Goal: Navigation & Orientation: Find specific page/section

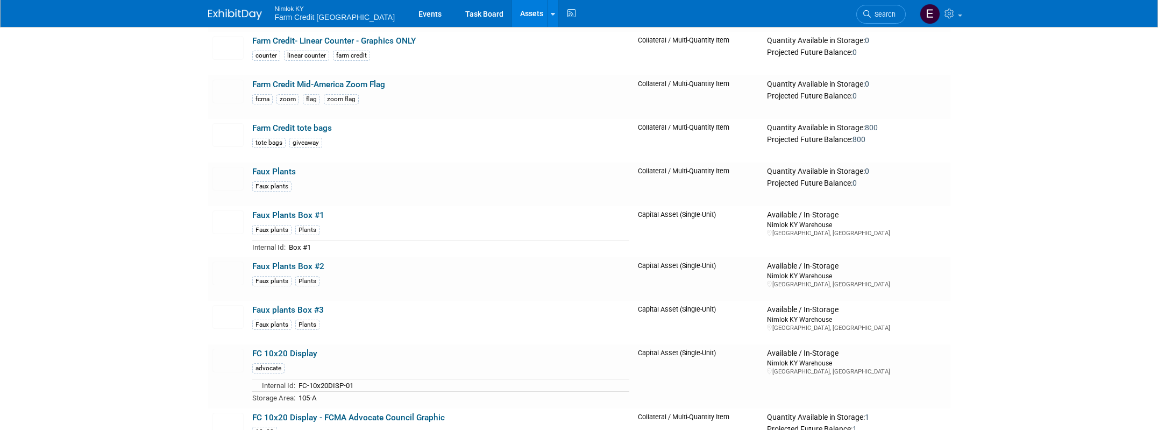
scroll to position [9297, 0]
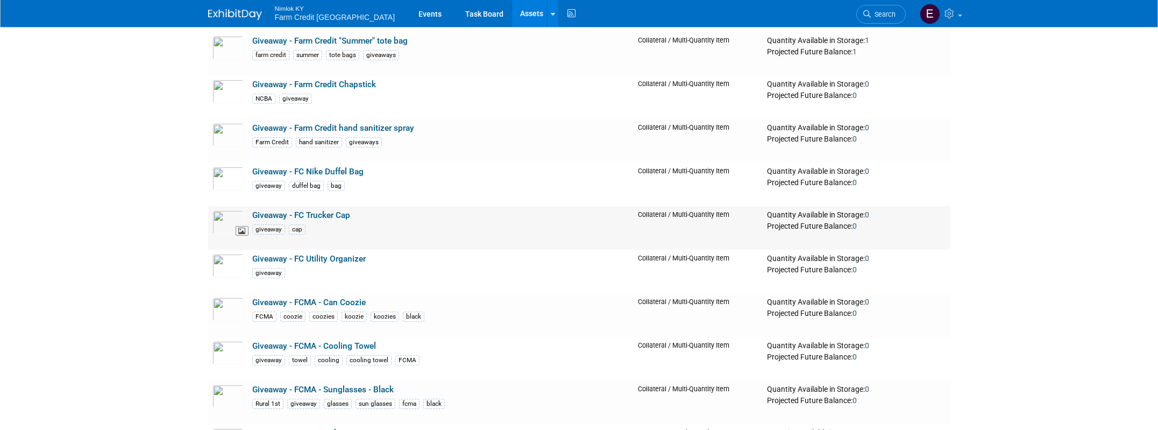
click at [225, 223] on img at bounding box center [227, 222] width 31 height 24
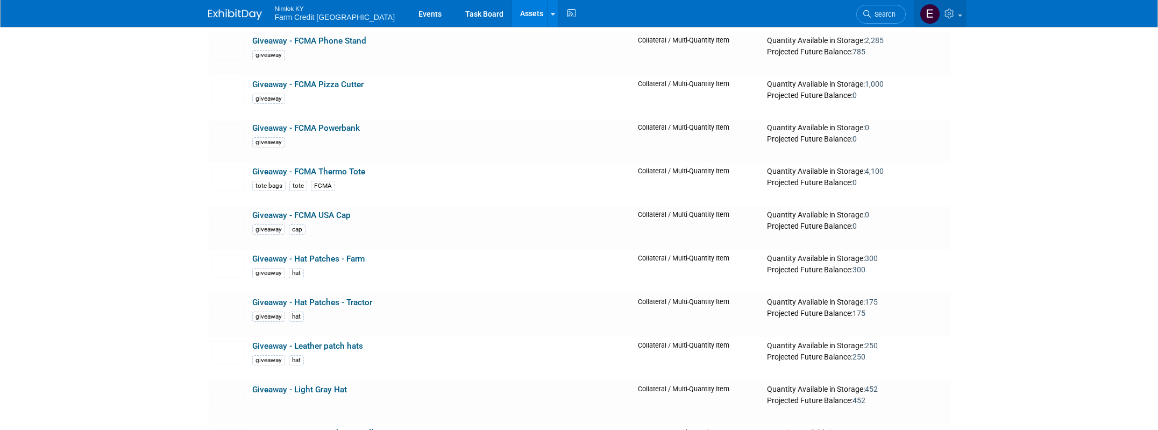
scroll to position [9311, 0]
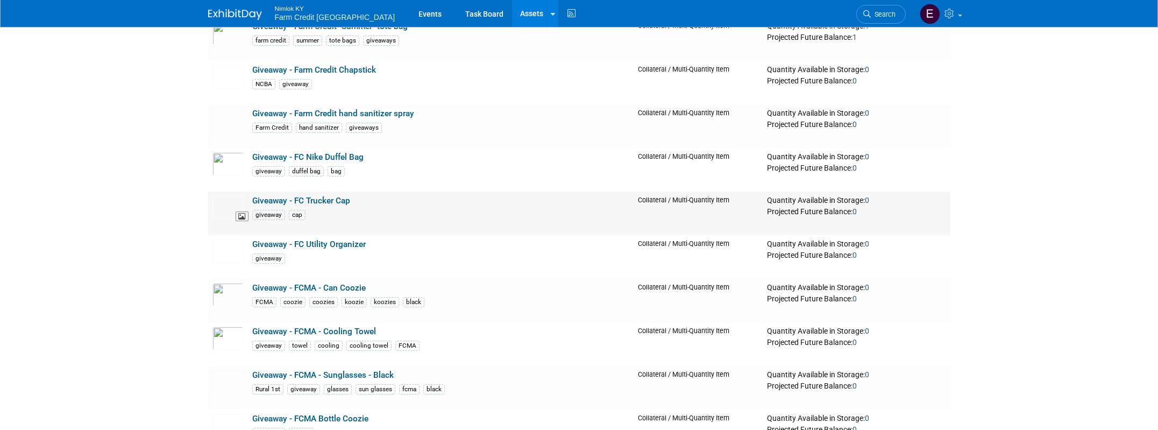
click at [227, 203] on img at bounding box center [227, 208] width 31 height 24
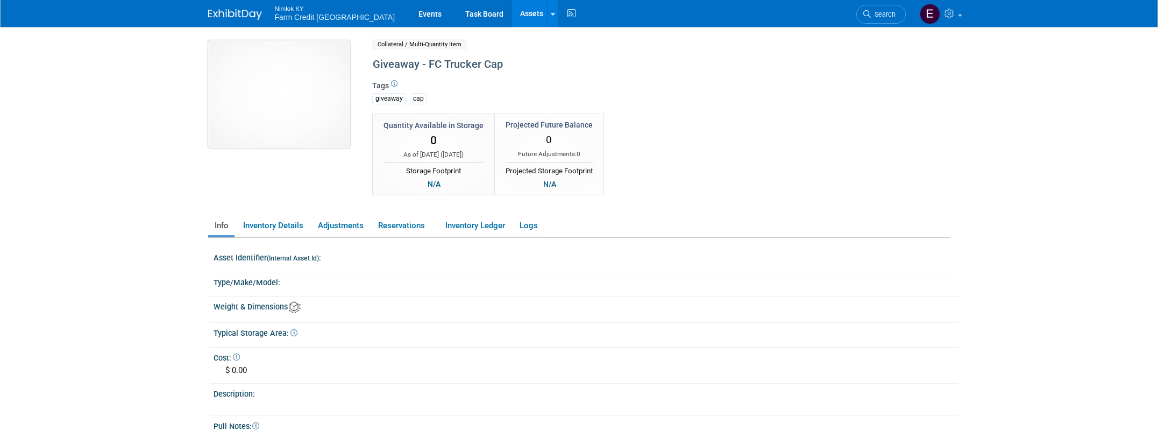
click at [294, 94] on img at bounding box center [279, 94] width 142 height 108
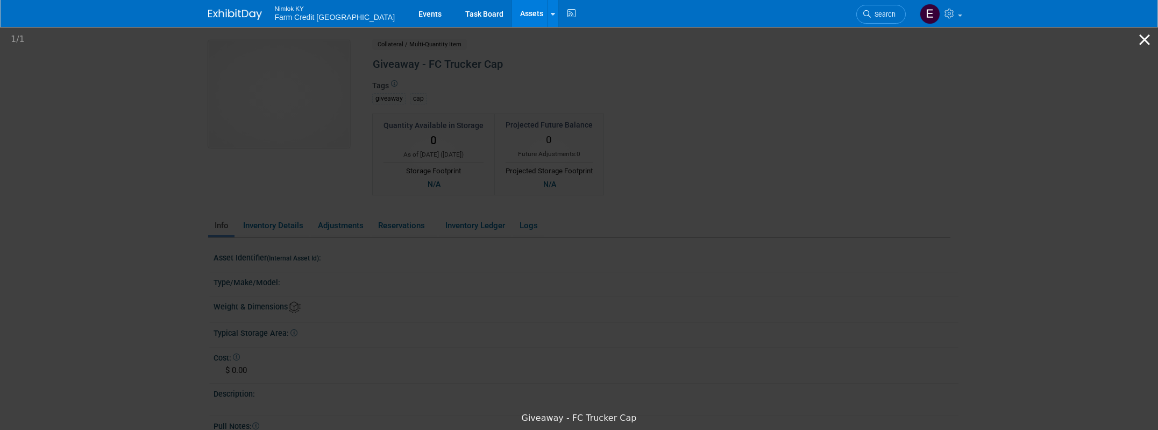
click at [1148, 44] on button "Close gallery" at bounding box center [1144, 39] width 27 height 25
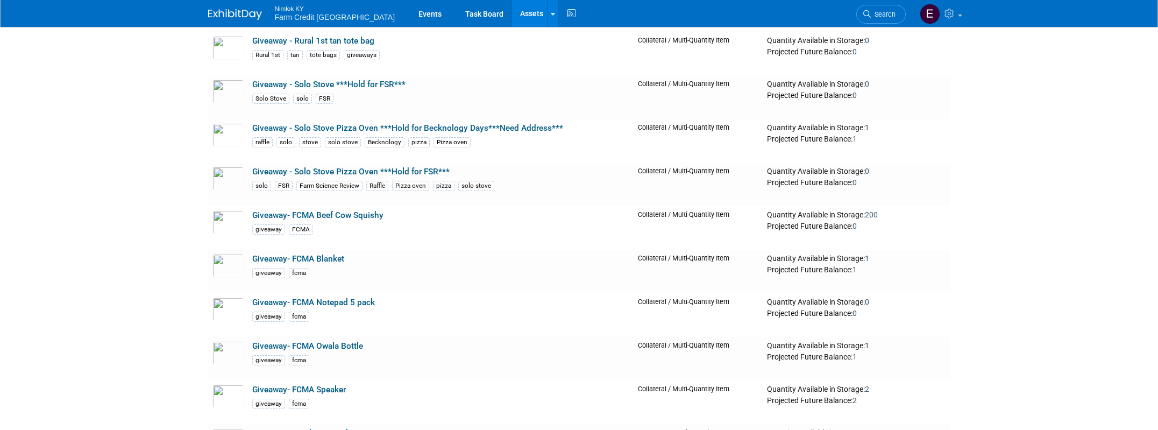
scroll to position [10816, 0]
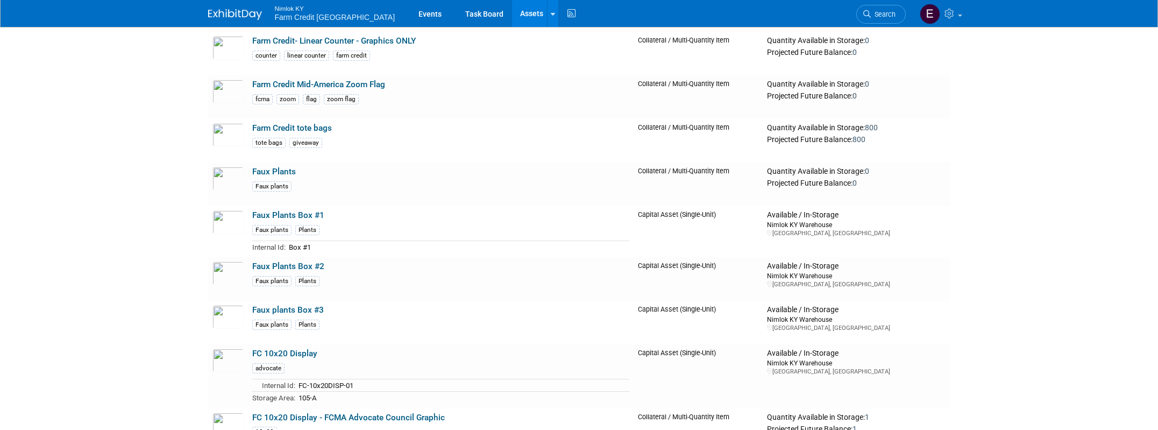
scroll to position [9297, 0]
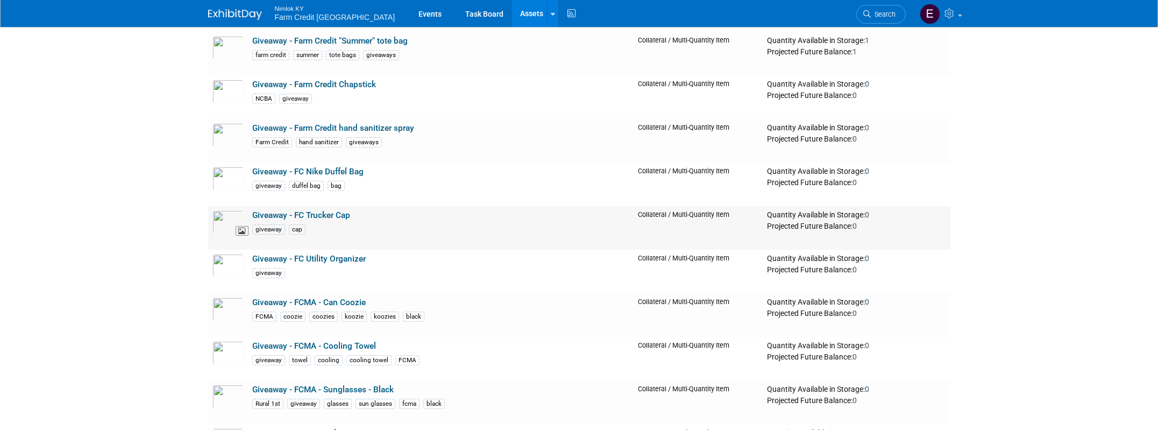
click at [233, 219] on img at bounding box center [227, 222] width 31 height 24
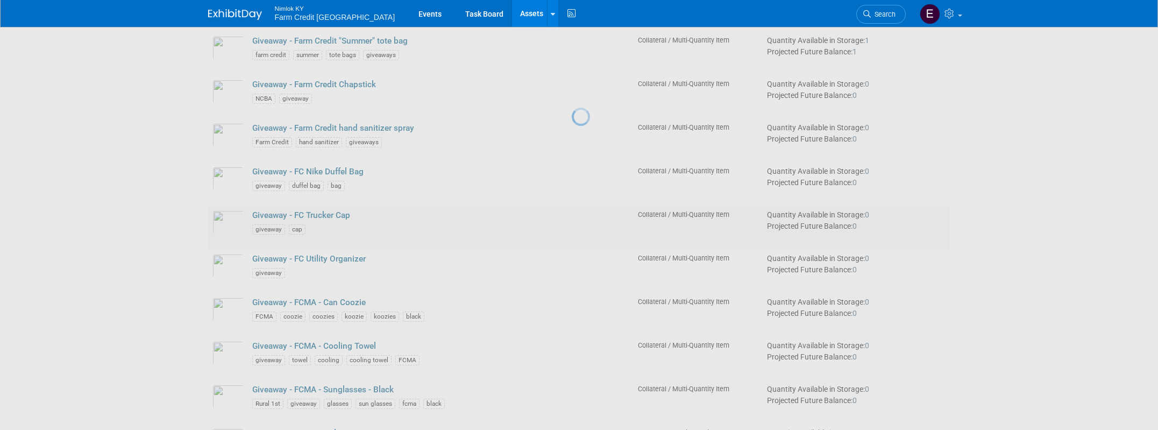
click at [572, 219] on div at bounding box center [579, 215] width 15 height 430
